Goal: Information Seeking & Learning: Get advice/opinions

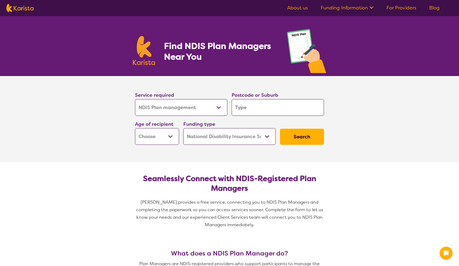
select select "NDIS Plan management"
select select "NDIS"
select select "NDIS Plan management"
select select "NDIS"
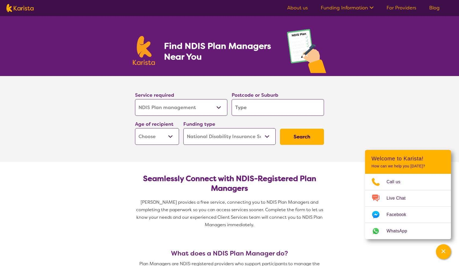
click at [256, 110] on input "search" at bounding box center [278, 107] width 92 height 17
type input "4"
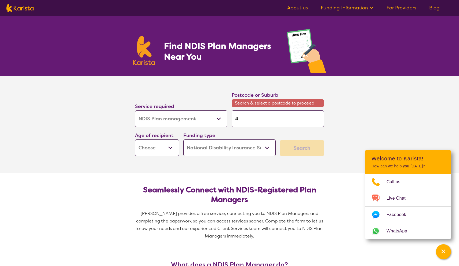
type input "45"
type input "455"
type input "4553"
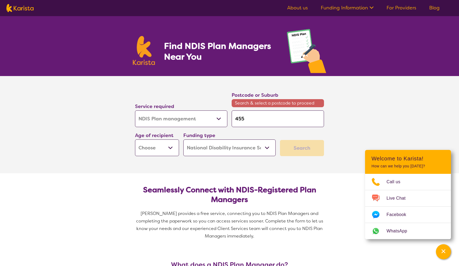
type input "4553"
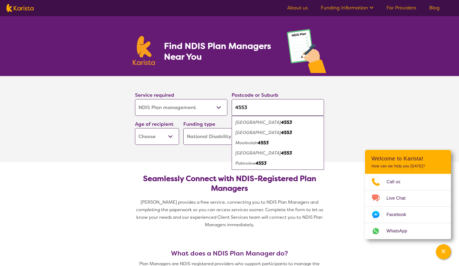
type input "4553"
click at [261, 159] on div "Palmview 4553" at bounding box center [278, 163] width 87 height 10
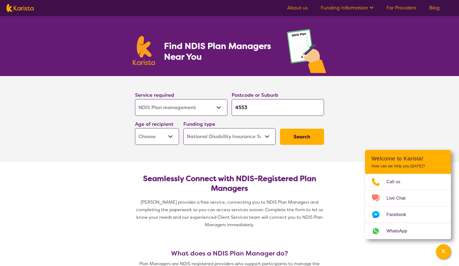
click at [271, 107] on input "4553" at bounding box center [278, 107] width 92 height 17
select select "EC"
click at [304, 136] on button "Search" at bounding box center [302, 137] width 44 height 16
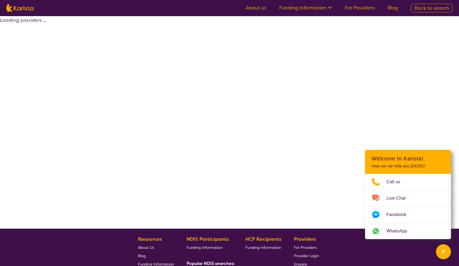
select select "by_score"
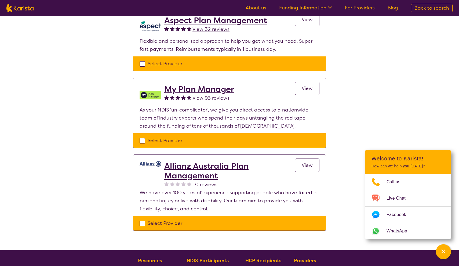
scroll to position [485, 0]
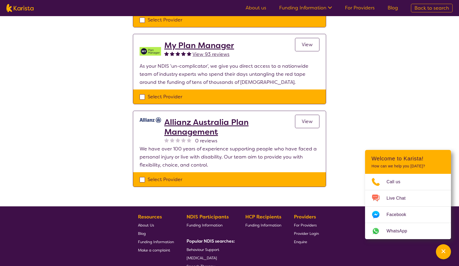
click at [302, 119] on link "View" at bounding box center [307, 121] width 24 height 13
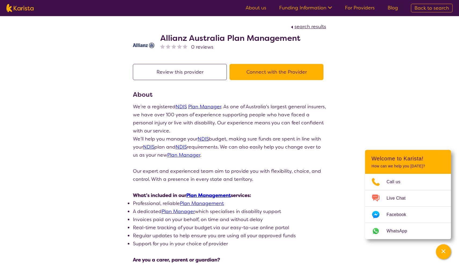
click at [276, 71] on button "Connect with the Provider" at bounding box center [277, 72] width 94 height 16
select select "by_score"
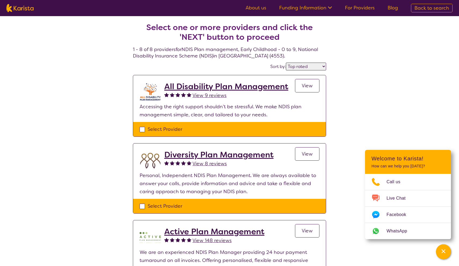
scroll to position [485, 0]
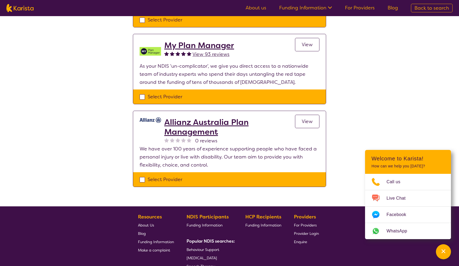
select select "NDIS Plan management"
select select "EC"
select select "NDIS"
select select "NDIS Plan management"
select select "EC"
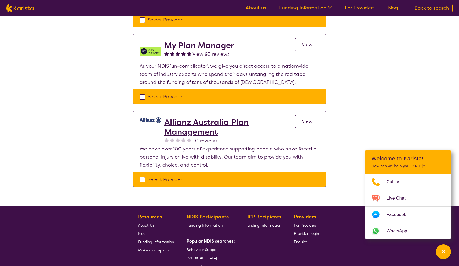
select select "NDIS"
